Goal: Task Accomplishment & Management: Complete application form

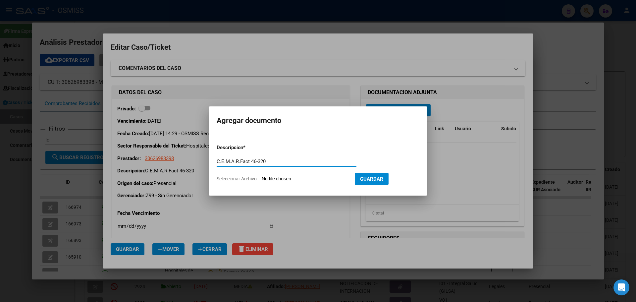
type input "C.E.M.A.R.Fact 46-320"
click at [246, 179] on span "Seleccionar Archivo" at bounding box center [237, 178] width 40 height 5
click at [262, 179] on input "Seleccionar Archivo" at bounding box center [306, 179] width 88 height 6
type input "C:\fakepath\Fact 320.pdf"
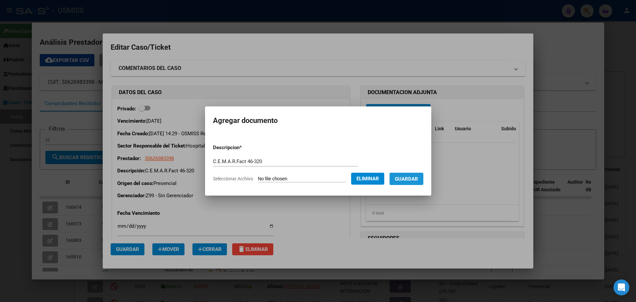
click at [411, 179] on span "Guardar" at bounding box center [406, 179] width 23 height 6
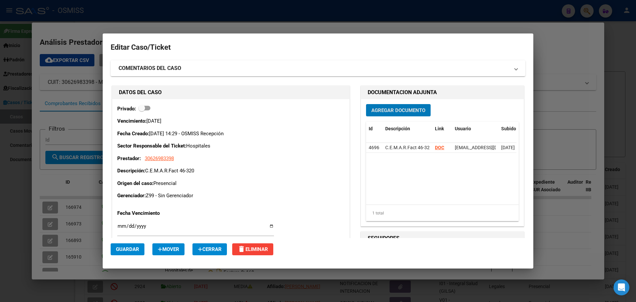
click at [106, 27] on div at bounding box center [318, 151] width 636 height 302
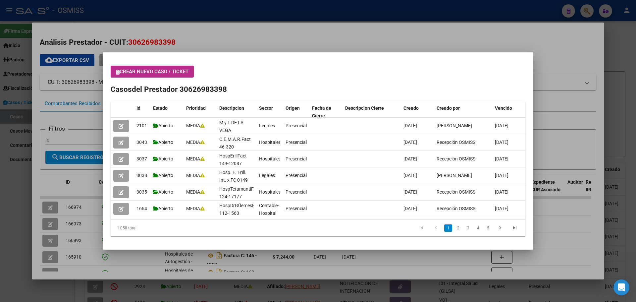
click at [118, 70] on icon "button" at bounding box center [118, 72] width 4 height 5
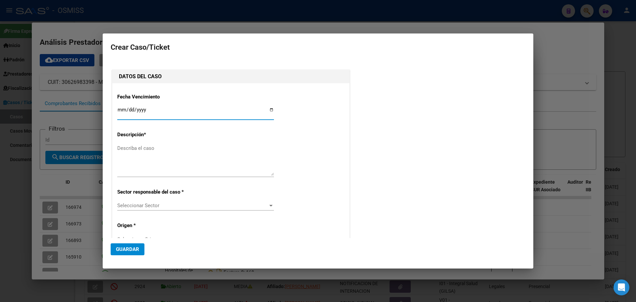
click at [270, 109] on input "Ingresar fecha" at bounding box center [195, 112] width 157 height 11
type input "[DATE]"
click at [124, 147] on textarea "Describa el caso" at bounding box center [195, 159] width 157 height 31
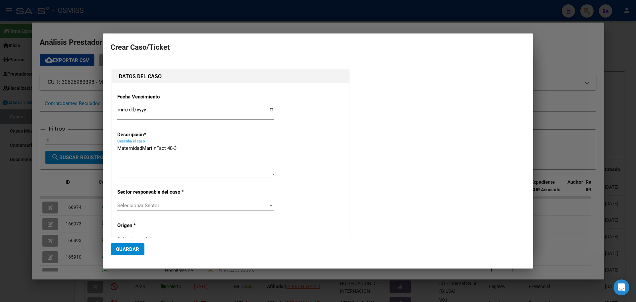
type textarea "MaternidadMartinFact 48-3"
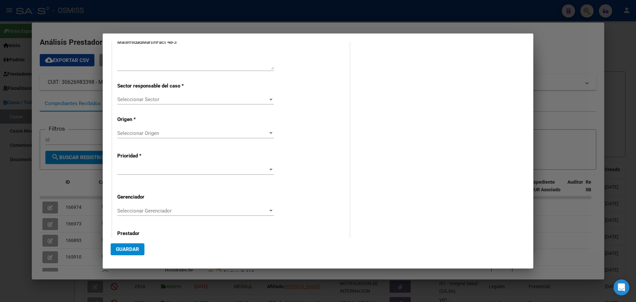
scroll to position [134, 0]
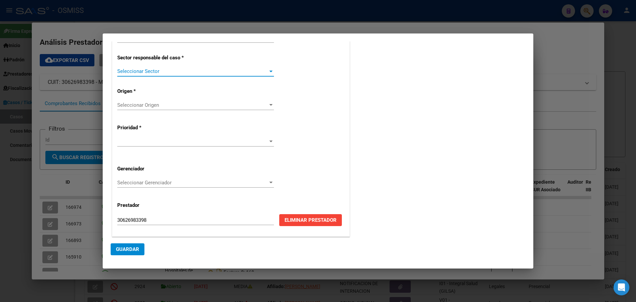
click at [269, 72] on div at bounding box center [270, 72] width 3 height 2
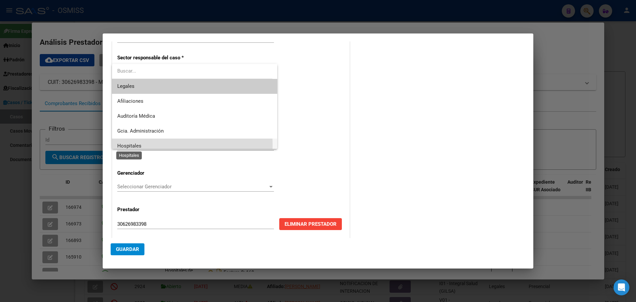
click at [120, 145] on span "Hospitales" at bounding box center [129, 146] width 24 height 6
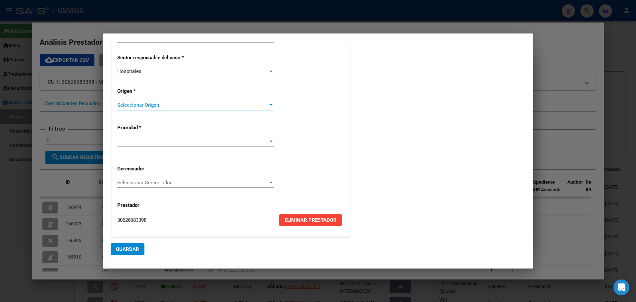
click at [268, 104] on div at bounding box center [271, 104] width 6 height 5
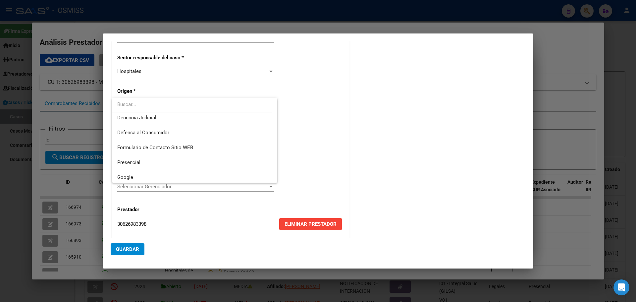
scroll to position [75, 0]
click at [119, 146] on span "Presencial" at bounding box center [128, 149] width 23 height 6
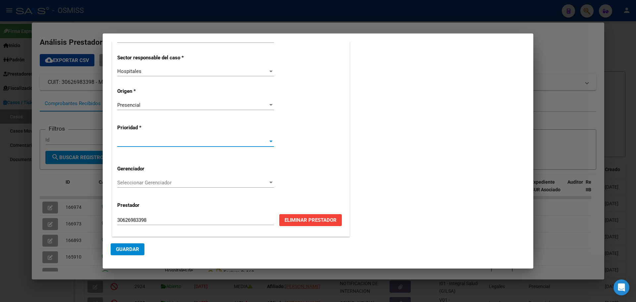
click at [270, 141] on div at bounding box center [270, 141] width 3 height 2
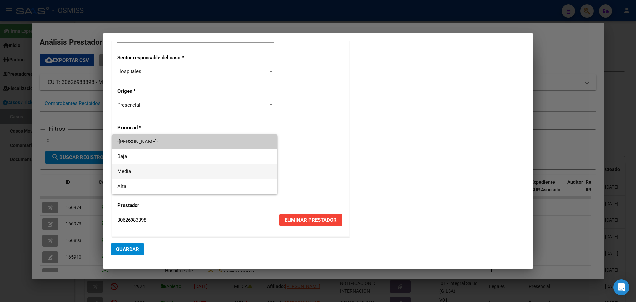
click at [116, 170] on mat-option "Media" at bounding box center [194, 171] width 165 height 15
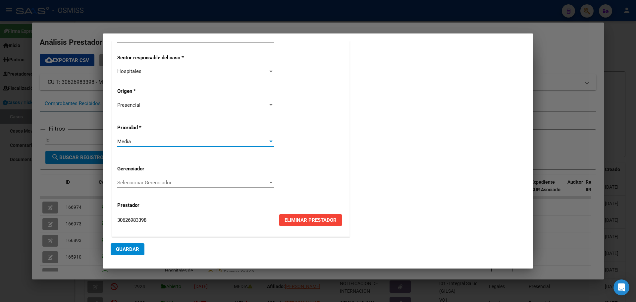
click at [268, 181] on div at bounding box center [271, 182] width 6 height 5
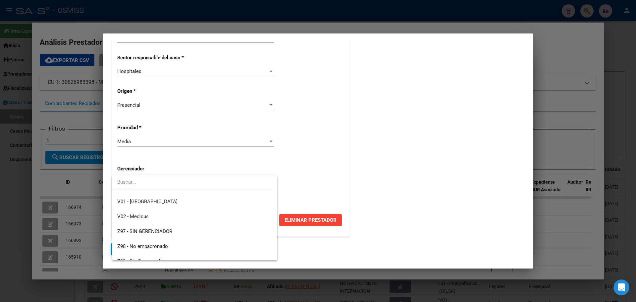
scroll to position [198, 0]
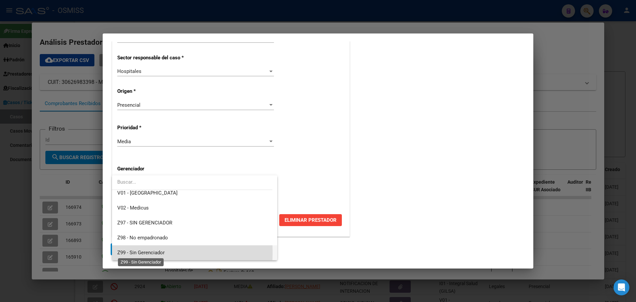
click at [122, 252] on span "Z99 - Sin Gerenciador" at bounding box center [140, 252] width 47 height 6
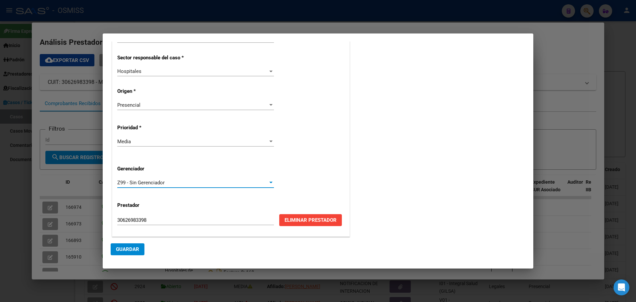
click at [120, 244] on button "Guardar" at bounding box center [128, 249] width 34 height 12
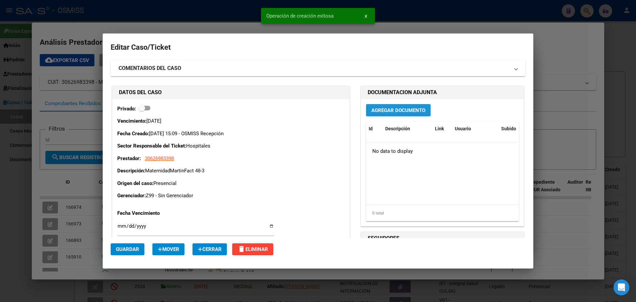
click at [371, 110] on span "Agregar Documento" at bounding box center [398, 110] width 54 height 6
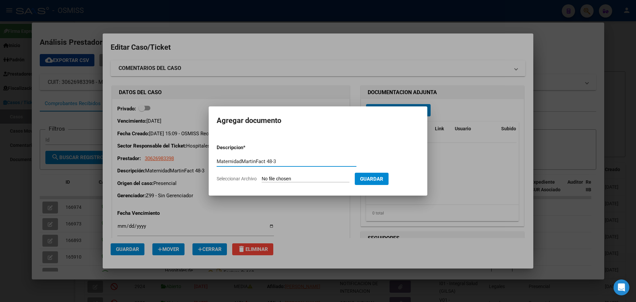
type input "MaternidadMartinFact 48-3"
click at [256, 178] on span "Seleccionar Archivo" at bounding box center [237, 178] width 40 height 5
click at [262, 178] on input "Seleccionar Archivo" at bounding box center [306, 179] width 88 height 6
type input "C:\fakepath\Fact 3.pdf"
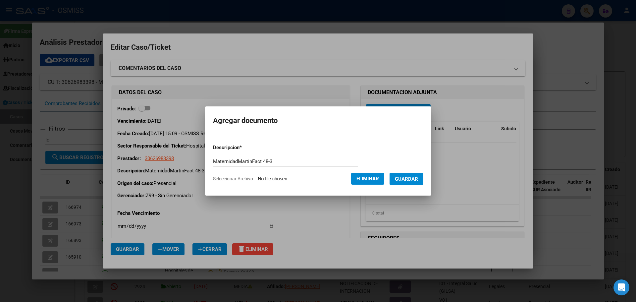
click at [410, 181] on span "Guardar" at bounding box center [406, 179] width 23 height 6
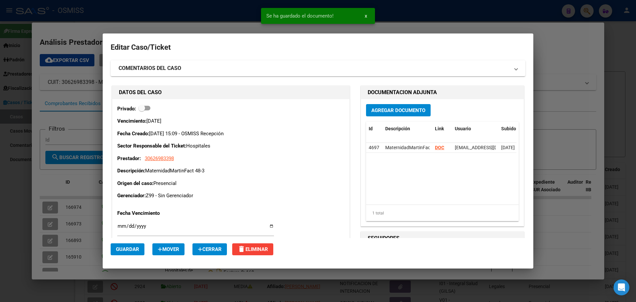
click at [98, 9] on div at bounding box center [318, 151] width 636 height 302
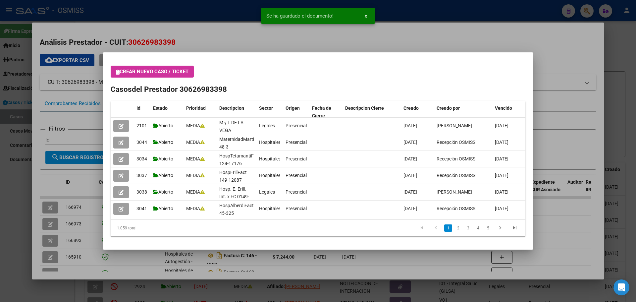
click at [117, 71] on icon "button" at bounding box center [118, 72] width 4 height 5
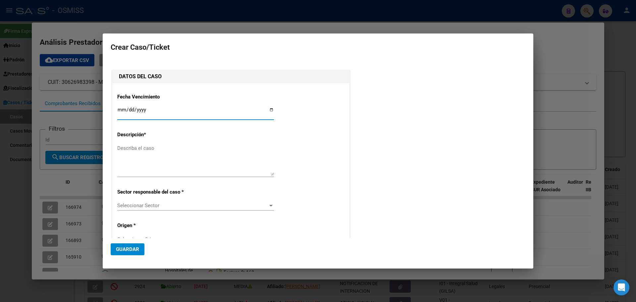
click at [269, 109] on input "Ingresar fecha" at bounding box center [195, 112] width 157 height 11
type input "[DATE]"
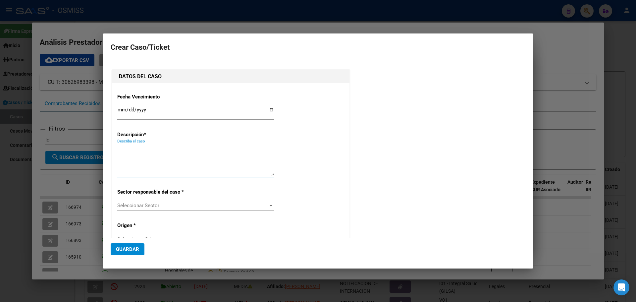
click at [122, 150] on textarea "Describa el caso" at bounding box center [195, 159] width 157 height 31
type textarea "HospSanJoséFact 130-16777"
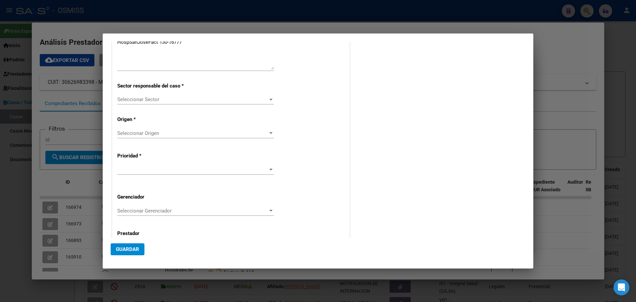
scroll to position [124, 0]
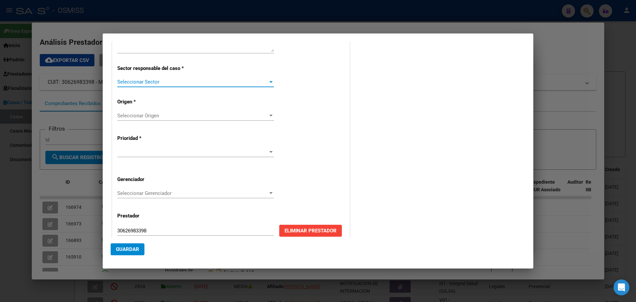
click at [269, 81] on div at bounding box center [270, 82] width 3 height 2
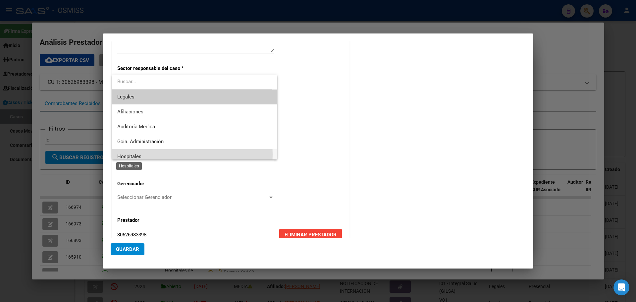
click at [133, 154] on span "Hospitales" at bounding box center [129, 156] width 24 height 6
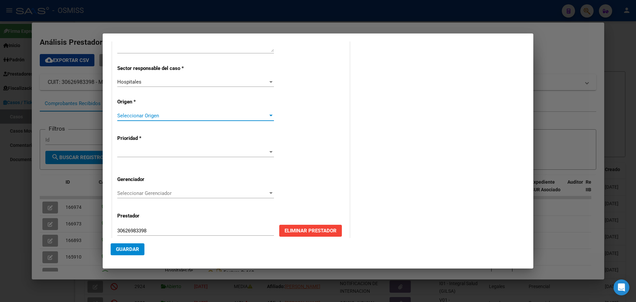
click at [270, 115] on div at bounding box center [270, 116] width 3 height 2
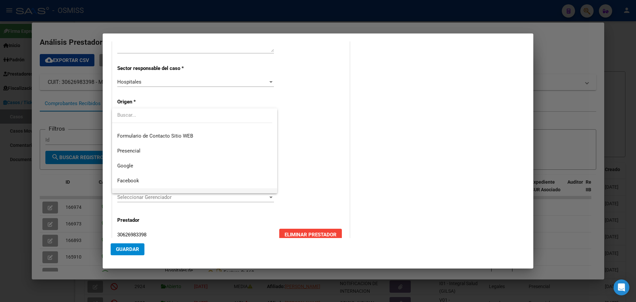
scroll to position [88, 0]
click at [157, 145] on span "Presencial" at bounding box center [194, 146] width 155 height 15
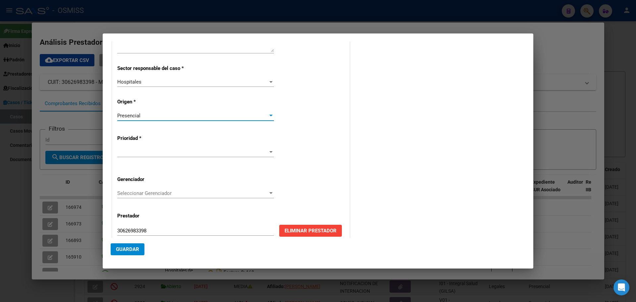
click at [270, 151] on div at bounding box center [270, 152] width 3 height 2
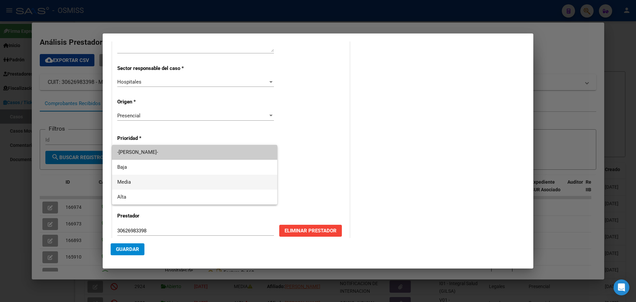
click at [117, 179] on mat-option "Media" at bounding box center [194, 182] width 165 height 15
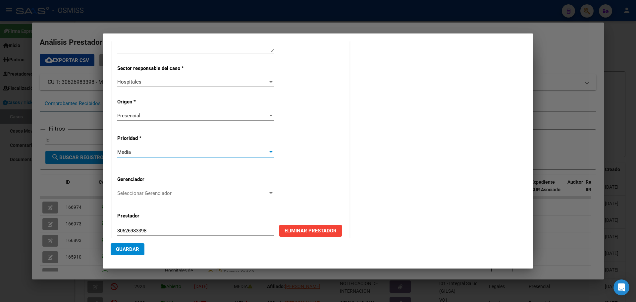
click at [269, 191] on div at bounding box center [271, 193] width 6 height 5
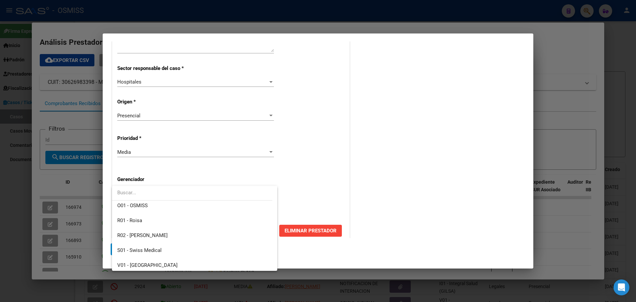
scroll to position [198, 0]
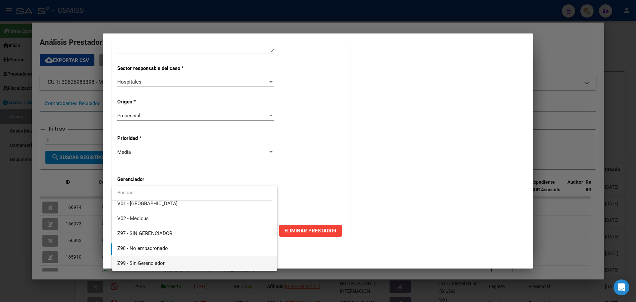
click at [134, 258] on span "Z99 - Sin Gerenciador" at bounding box center [194, 263] width 155 height 15
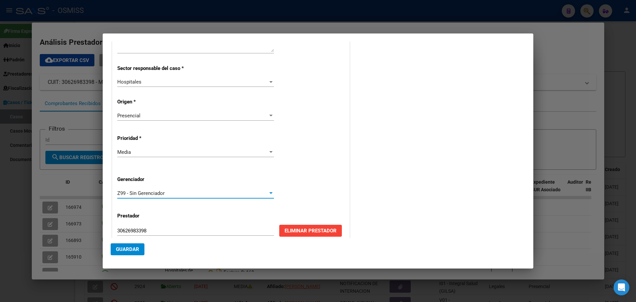
click at [132, 245] on button "Guardar" at bounding box center [128, 249] width 34 height 12
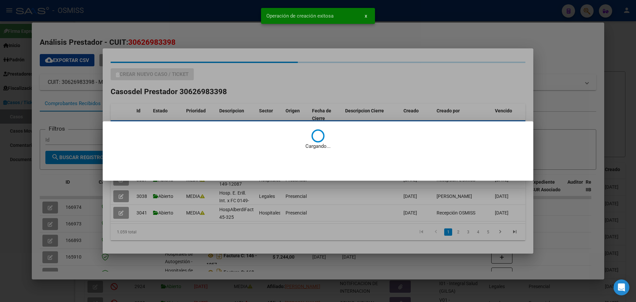
scroll to position [0, 0]
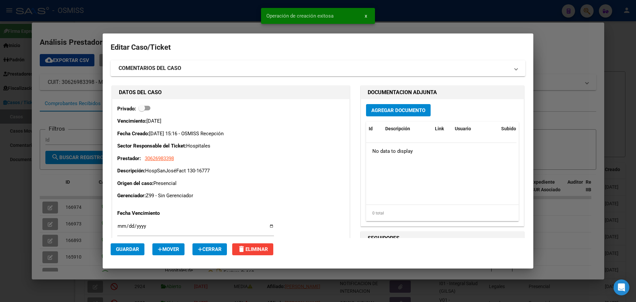
click at [399, 110] on span "Agregar Documento" at bounding box center [398, 110] width 54 height 6
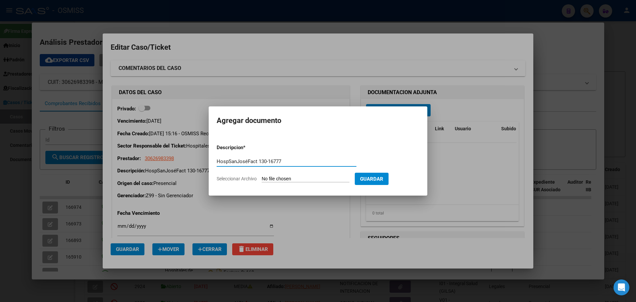
type input "HospSanJoséFact 130-16777"
click at [232, 178] on span "Seleccionar Archivo" at bounding box center [237, 178] width 40 height 5
click at [262, 178] on input "Seleccionar Archivo" at bounding box center [306, 179] width 88 height 6
type input "C:\fakepath\Fact 16777.pdf"
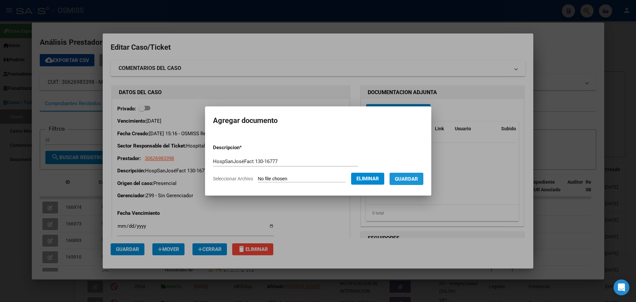
click at [417, 175] on button "Guardar" at bounding box center [407, 179] width 34 height 12
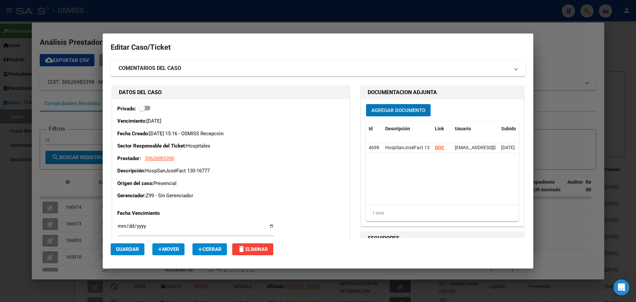
click at [108, 18] on div at bounding box center [318, 151] width 636 height 302
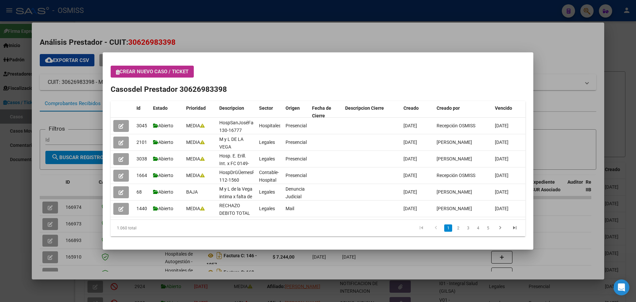
click at [116, 73] on icon "button" at bounding box center [118, 72] width 4 height 5
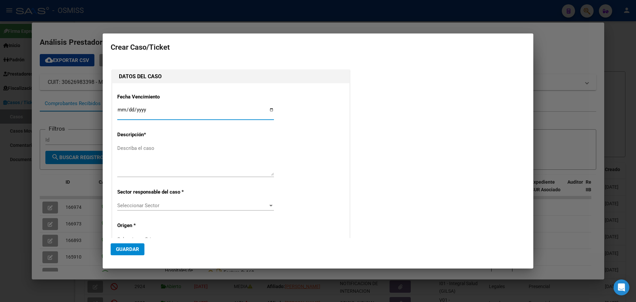
click at [269, 111] on input "Ingresar fecha" at bounding box center [195, 112] width 157 height 11
type input "[DATE]"
click at [125, 147] on textarea "Describa el caso" at bounding box center [195, 159] width 157 height 31
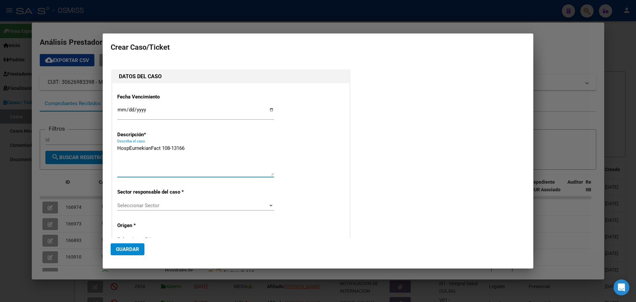
type textarea "HospEurnekianFact 108-13166"
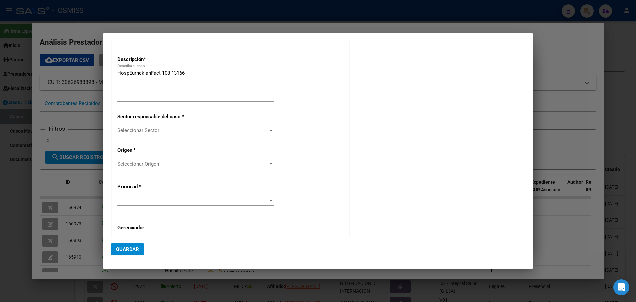
scroll to position [80, 0]
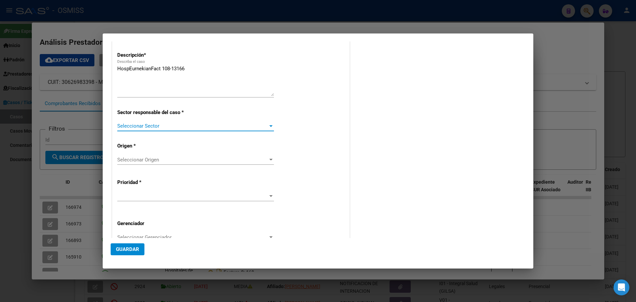
click at [269, 126] on div at bounding box center [270, 126] width 3 height 2
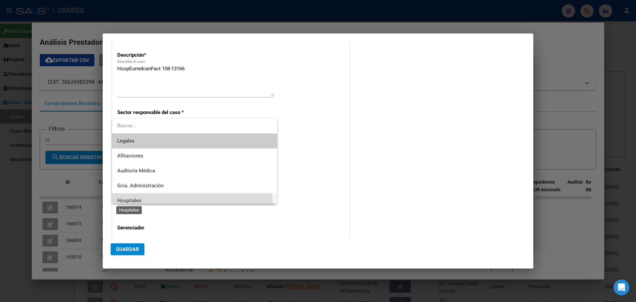
click at [135, 201] on span "Hospitales" at bounding box center [129, 200] width 24 height 6
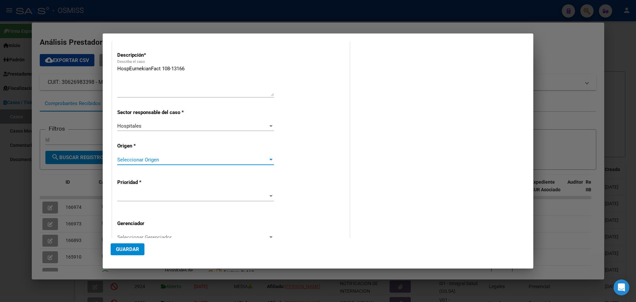
click at [268, 158] on div at bounding box center [271, 159] width 6 height 5
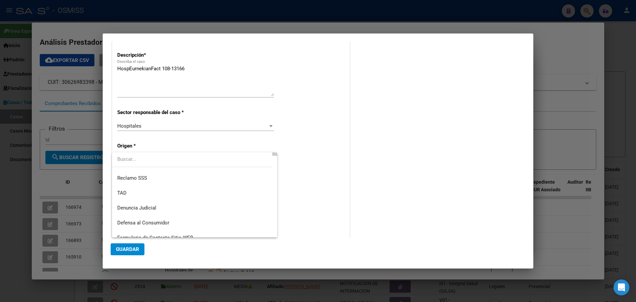
scroll to position [75, 0]
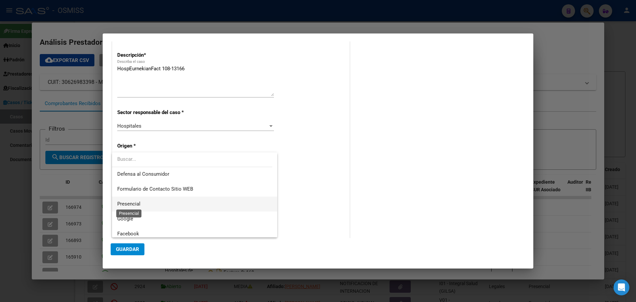
click at [127, 201] on span "Presencial" at bounding box center [128, 204] width 23 height 6
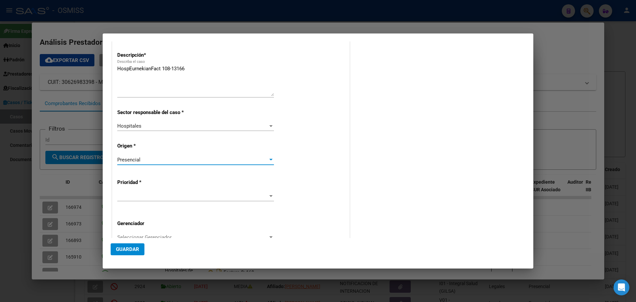
click at [268, 194] on div at bounding box center [271, 195] width 6 height 5
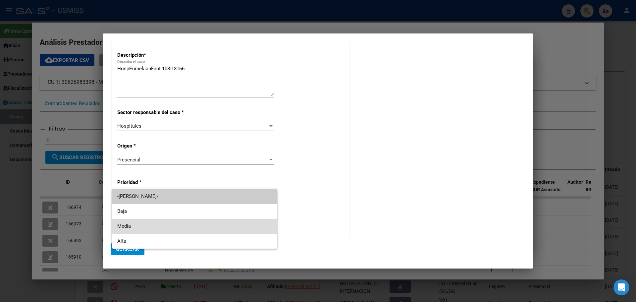
click at [134, 225] on span "Media" at bounding box center [194, 226] width 155 height 15
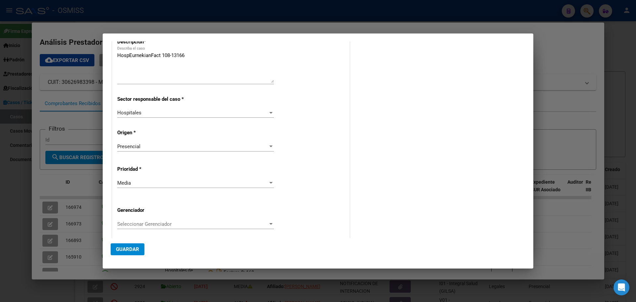
scroll to position [134, 0]
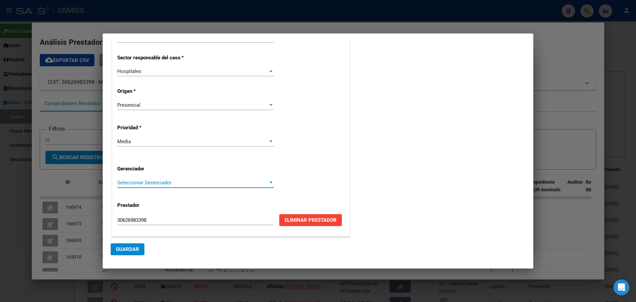
click at [269, 182] on div at bounding box center [270, 183] width 3 height 2
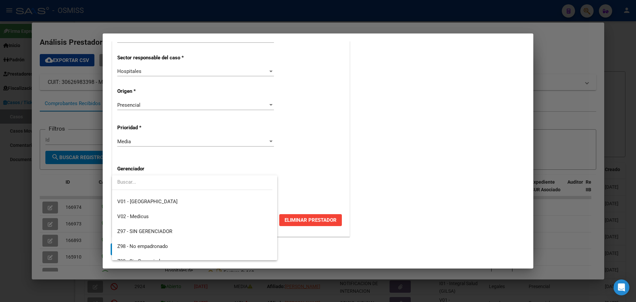
scroll to position [198, 0]
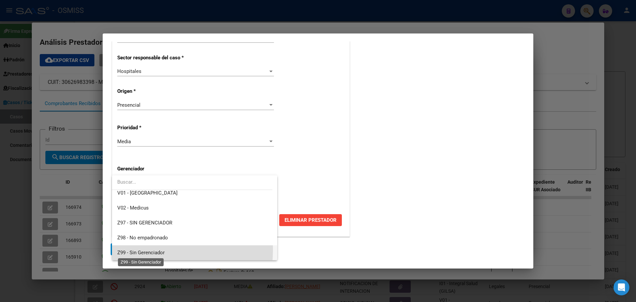
click at [139, 249] on span "Z99 - Sin Gerenciador" at bounding box center [140, 252] width 47 height 6
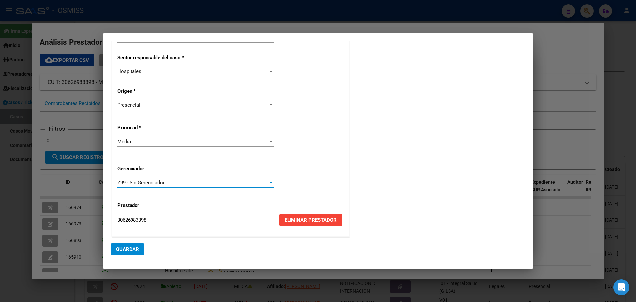
click at [139, 249] on button "Guardar" at bounding box center [128, 249] width 34 height 12
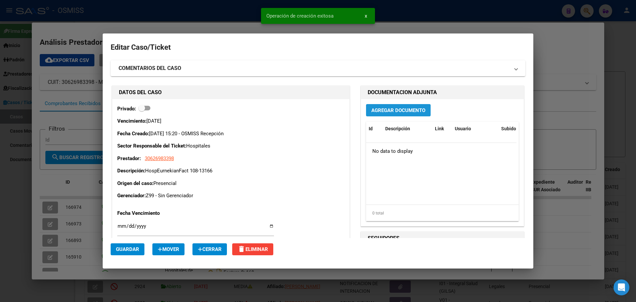
click at [397, 112] on span "Agregar Documento" at bounding box center [398, 110] width 54 height 6
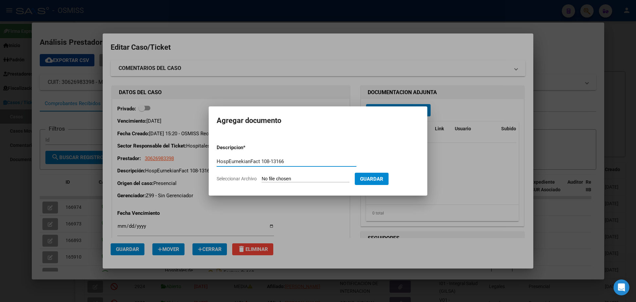
type input "HospEurnekianFact 108-13166"
click at [243, 178] on span "Seleccionar Archivo" at bounding box center [237, 178] width 40 height 5
click at [262, 178] on input "Seleccionar Archivo" at bounding box center [306, 179] width 88 height 6
type input "C:\fakepath\Fact 13166.pdf"
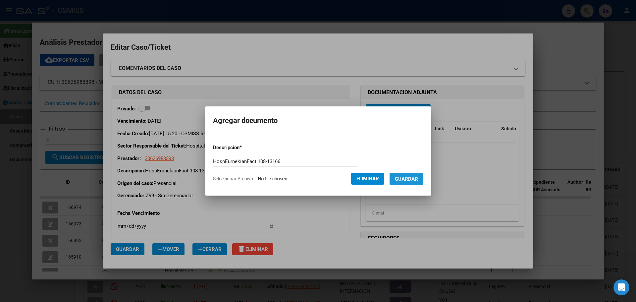
click at [418, 177] on span "Guardar" at bounding box center [406, 179] width 23 height 6
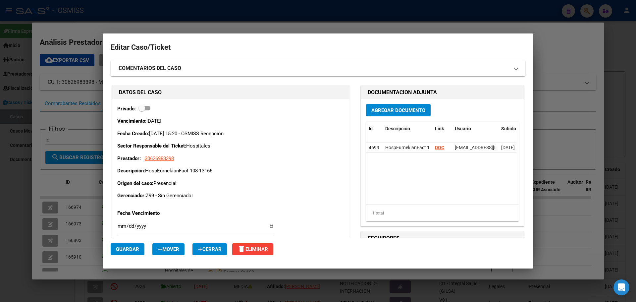
click at [118, 27] on div at bounding box center [318, 151] width 636 height 302
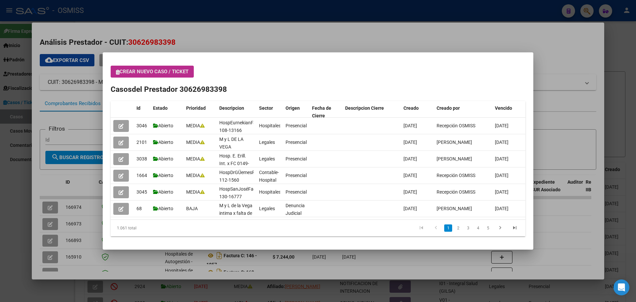
click at [121, 72] on span "Crear nuevo caso / ticket" at bounding box center [152, 72] width 73 height 6
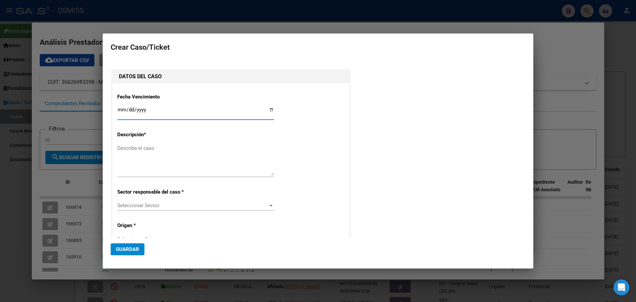
click at [271, 110] on input "Ingresar fecha" at bounding box center [195, 112] width 157 height 11
type input "[DATE]"
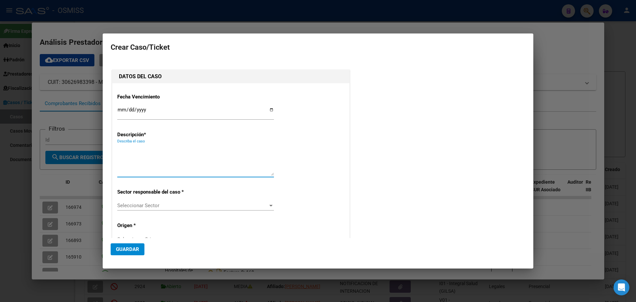
click at [134, 150] on textarea "Describa el caso" at bounding box center [195, 159] width 157 height 31
type textarea "[PERSON_NAME].AlendeFact 123-9892"
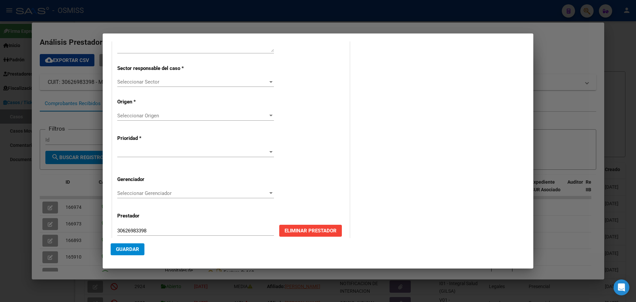
scroll to position [133, 0]
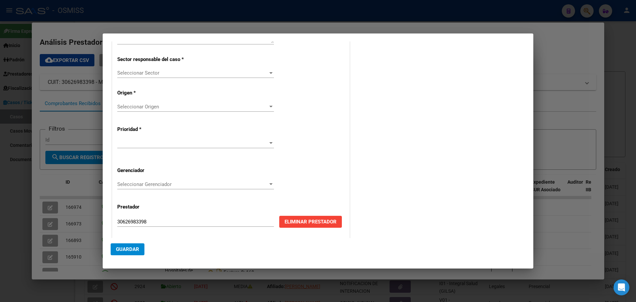
click at [268, 72] on div at bounding box center [271, 72] width 6 height 5
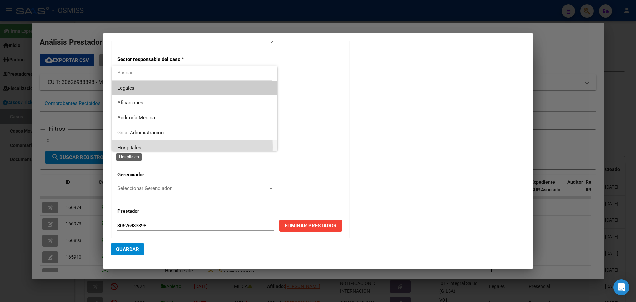
click at [126, 147] on span "Hospitales" at bounding box center [129, 147] width 24 height 6
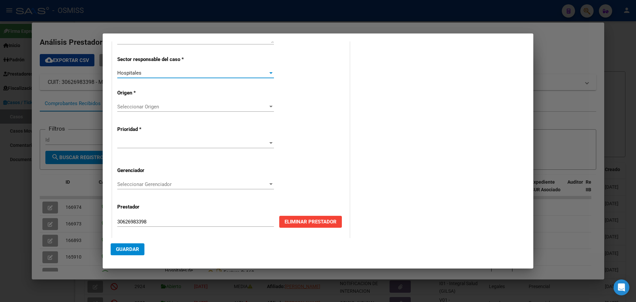
click at [268, 105] on div at bounding box center [271, 106] width 6 height 5
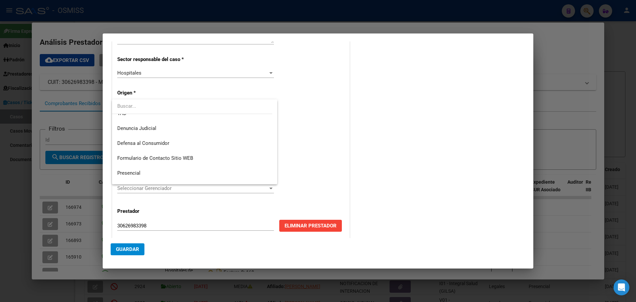
scroll to position [66, 0]
click at [150, 156] on span "Presencial" at bounding box center [194, 159] width 155 height 15
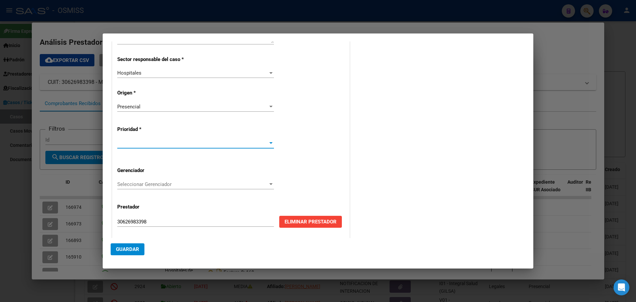
click at [270, 141] on div at bounding box center [271, 142] width 6 height 5
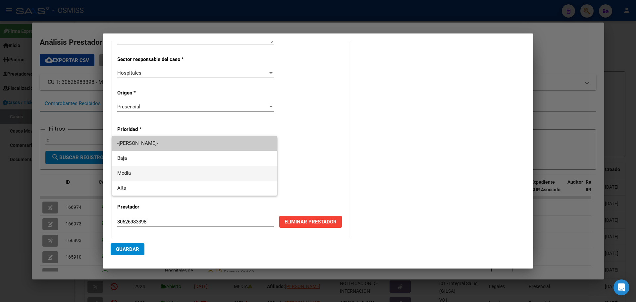
click at [121, 166] on span "Media" at bounding box center [194, 173] width 155 height 15
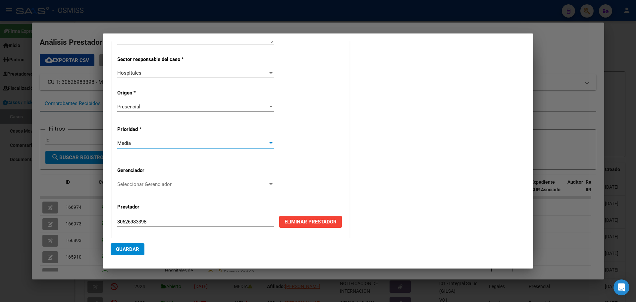
click at [269, 184] on div at bounding box center [270, 184] width 3 height 2
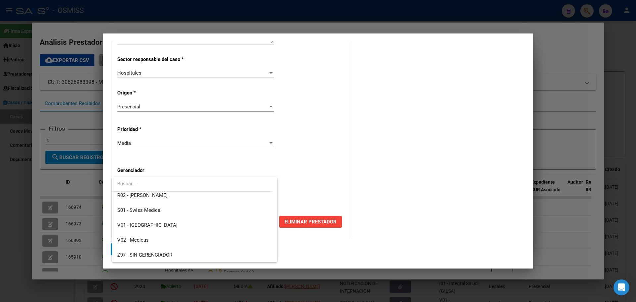
scroll to position [198, 0]
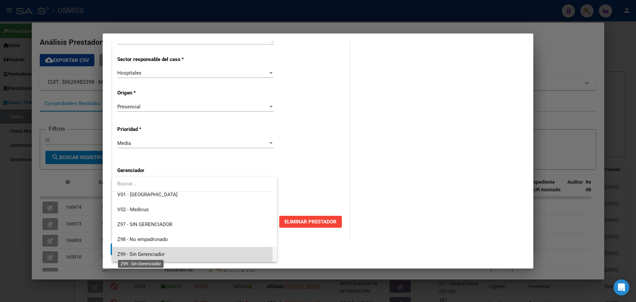
click at [119, 253] on span "Z99 - Sin Gerenciador" at bounding box center [140, 254] width 47 height 6
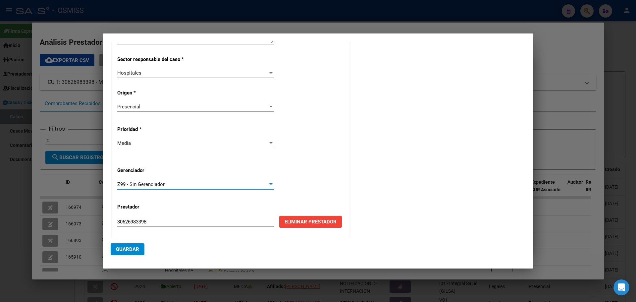
click at [121, 249] on span "Guardar" at bounding box center [127, 249] width 23 height 6
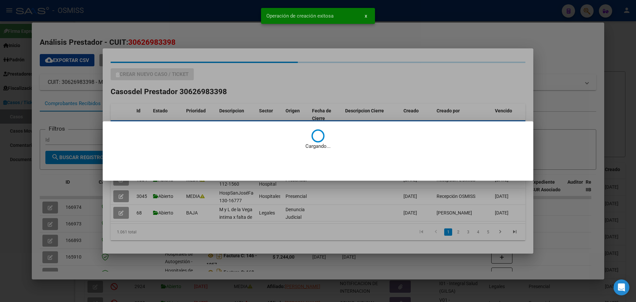
scroll to position [0, 0]
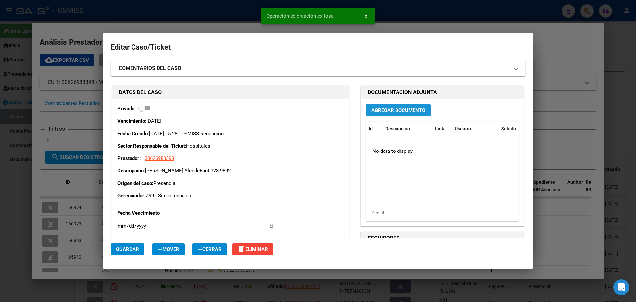
click at [385, 110] on span "Agregar Documento" at bounding box center [398, 110] width 54 height 6
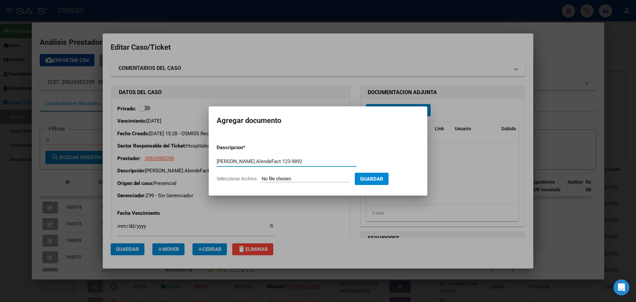
type input "[PERSON_NAME].AlendeFact 123-9892"
click at [226, 177] on span "Seleccionar Archivo" at bounding box center [237, 178] width 40 height 5
click at [262, 177] on input "Seleccionar Archivo" at bounding box center [306, 179] width 88 height 6
type input "C:\fakepath\Fact 9892.pdf"
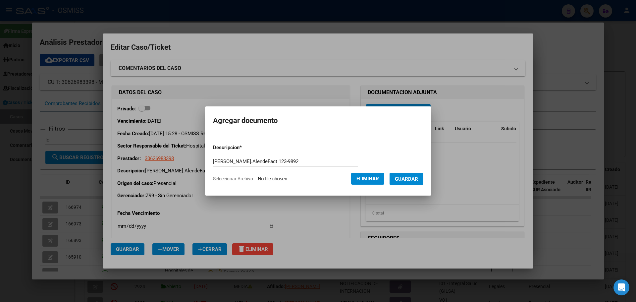
click at [401, 178] on span "Guardar" at bounding box center [406, 179] width 23 height 6
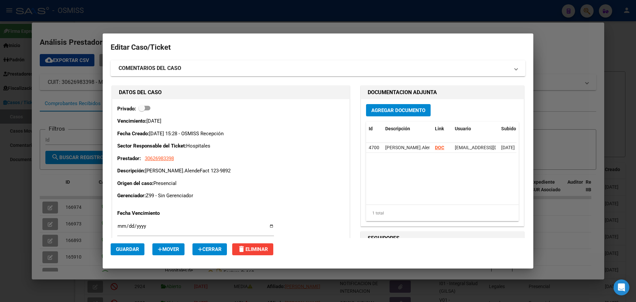
click at [104, 24] on div at bounding box center [318, 151] width 636 height 302
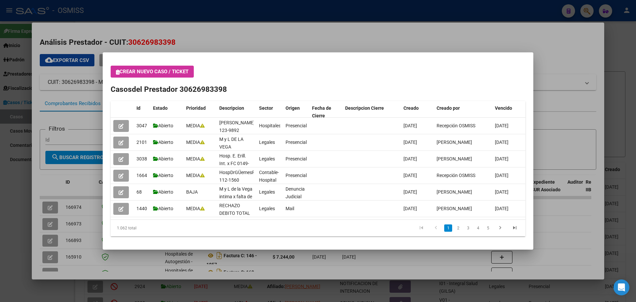
click at [118, 71] on icon "button" at bounding box center [118, 72] width 4 height 5
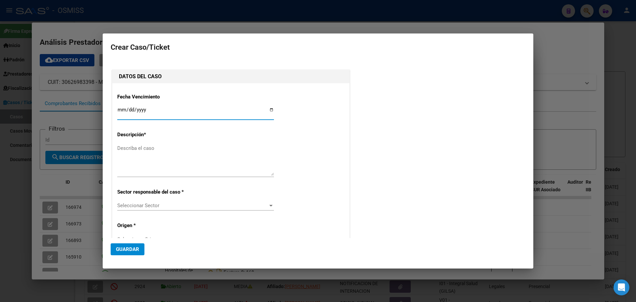
click at [268, 108] on input "Ingresar fecha" at bounding box center [195, 112] width 157 height 11
type input "[DATE]"
click at [126, 143] on div "Describa el caso" at bounding box center [195, 160] width 157 height 34
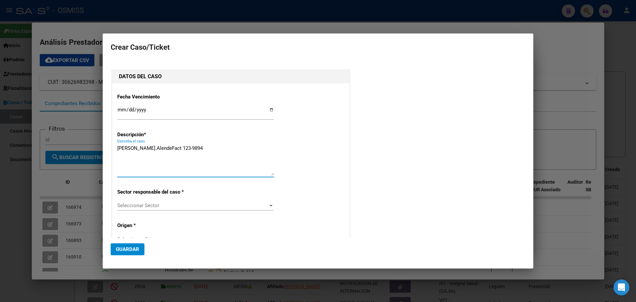
type textarea "[PERSON_NAME].AlendeFact 123-9894"
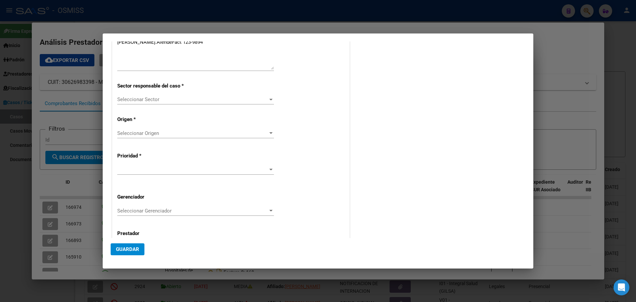
scroll to position [134, 0]
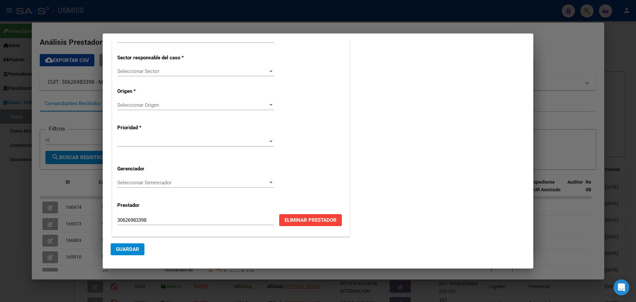
click at [270, 72] on div at bounding box center [270, 72] width 3 height 2
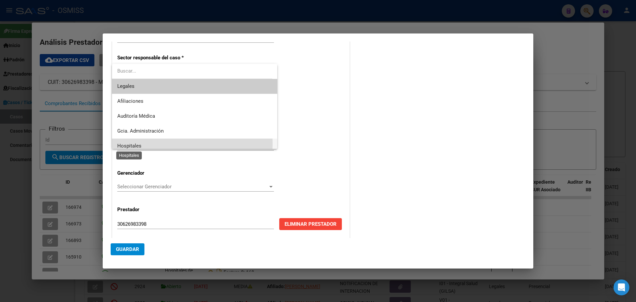
click at [131, 144] on span "Hospitales" at bounding box center [129, 146] width 24 height 6
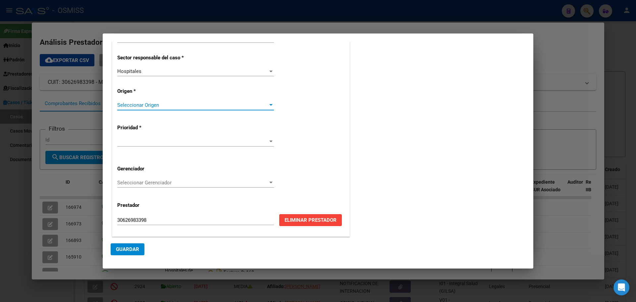
click at [269, 104] on div at bounding box center [270, 105] width 3 height 2
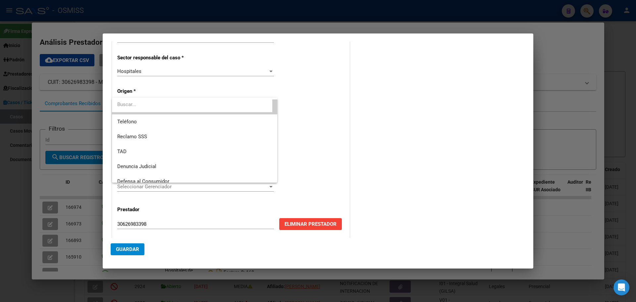
scroll to position [71, 0]
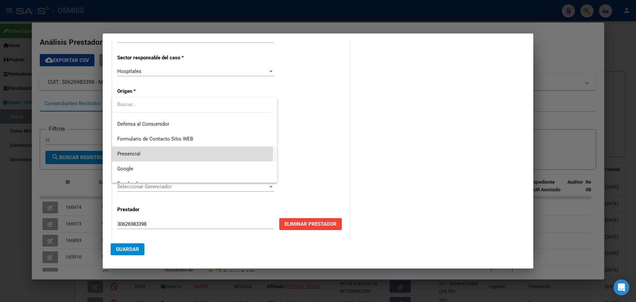
click at [127, 150] on span "Presencial" at bounding box center [194, 153] width 155 height 15
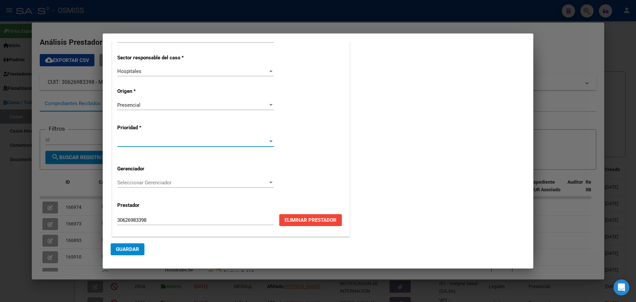
click at [269, 140] on div at bounding box center [270, 141] width 3 height 2
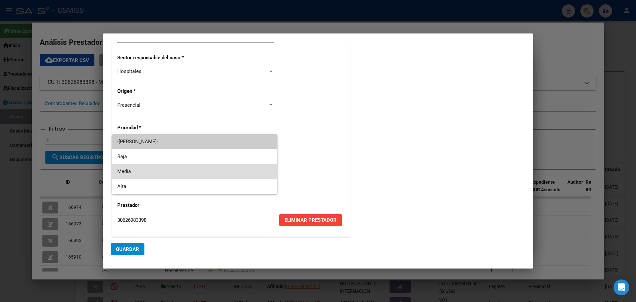
click at [131, 171] on span "Media" at bounding box center [194, 171] width 155 height 15
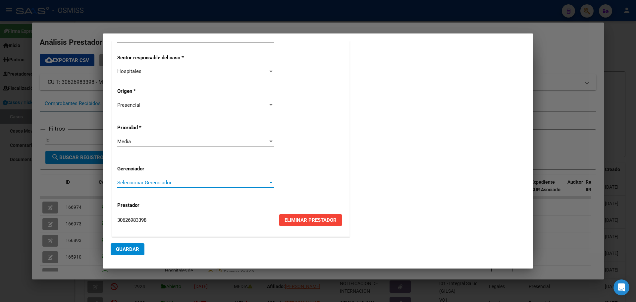
click at [269, 183] on div at bounding box center [270, 183] width 3 height 2
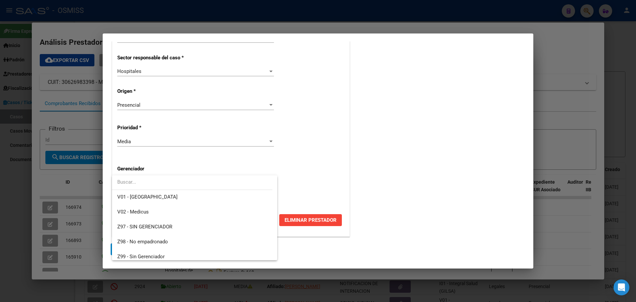
scroll to position [198, 0]
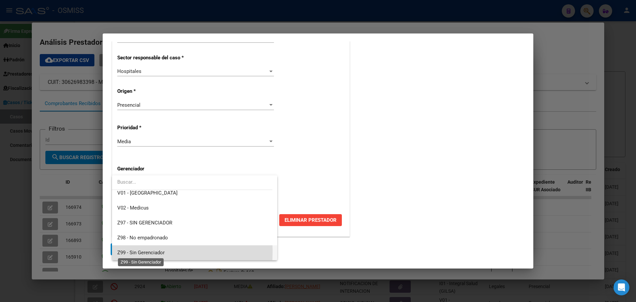
click at [119, 251] on span "Z99 - Sin Gerenciador" at bounding box center [140, 252] width 47 height 6
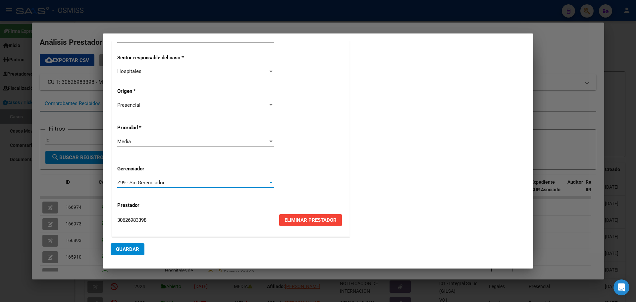
click at [118, 245] on button "Guardar" at bounding box center [128, 249] width 34 height 12
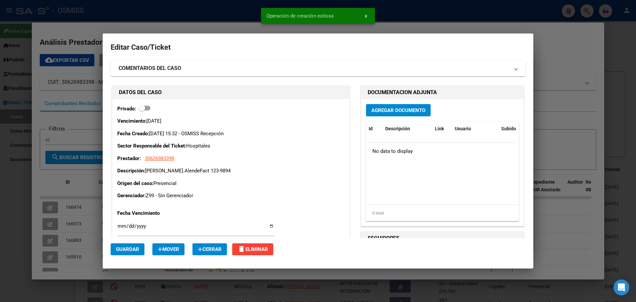
click at [423, 111] on button "Agregar Documento" at bounding box center [398, 110] width 65 height 12
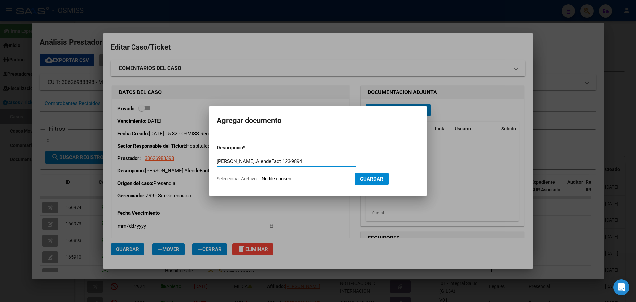
type input "[PERSON_NAME].AlendeFact 123-9894"
click at [223, 177] on span "Seleccionar Archivo" at bounding box center [237, 178] width 40 height 5
click at [262, 177] on input "Seleccionar Archivo" at bounding box center [306, 179] width 88 height 6
type input "C:\fakepath\Fact 9894.pdf"
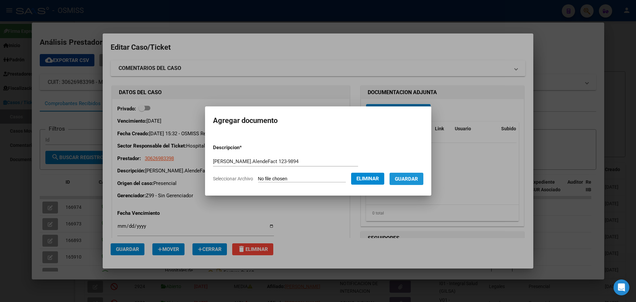
click at [418, 177] on span "Guardar" at bounding box center [406, 179] width 23 height 6
